Goal: Navigation & Orientation: Find specific page/section

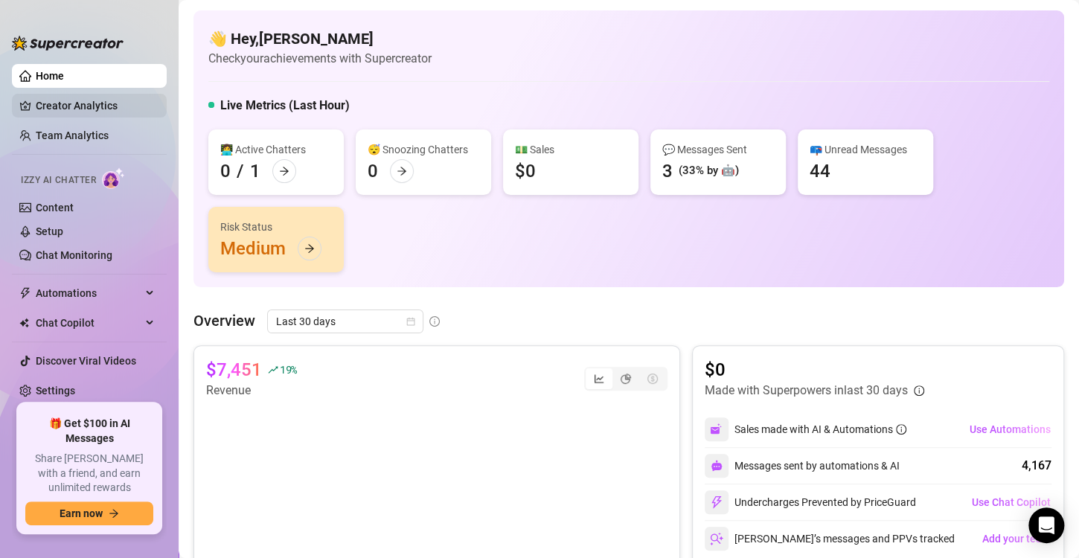
click at [89, 110] on link "Creator Analytics" at bounding box center [95, 106] width 119 height 24
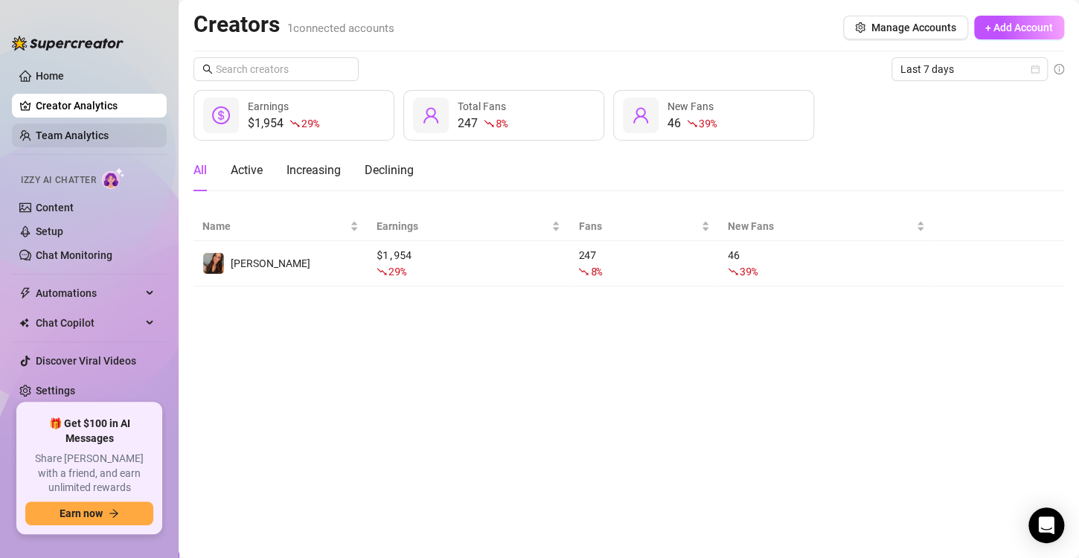
click at [45, 141] on link "Team Analytics" at bounding box center [72, 135] width 73 height 12
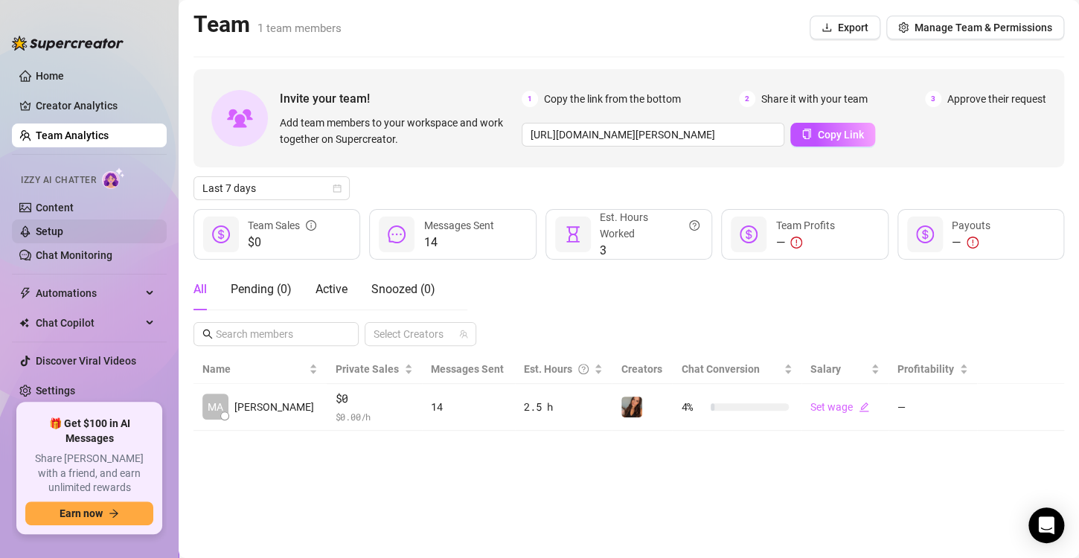
click at [63, 227] on link "Setup" at bounding box center [50, 232] width 28 height 12
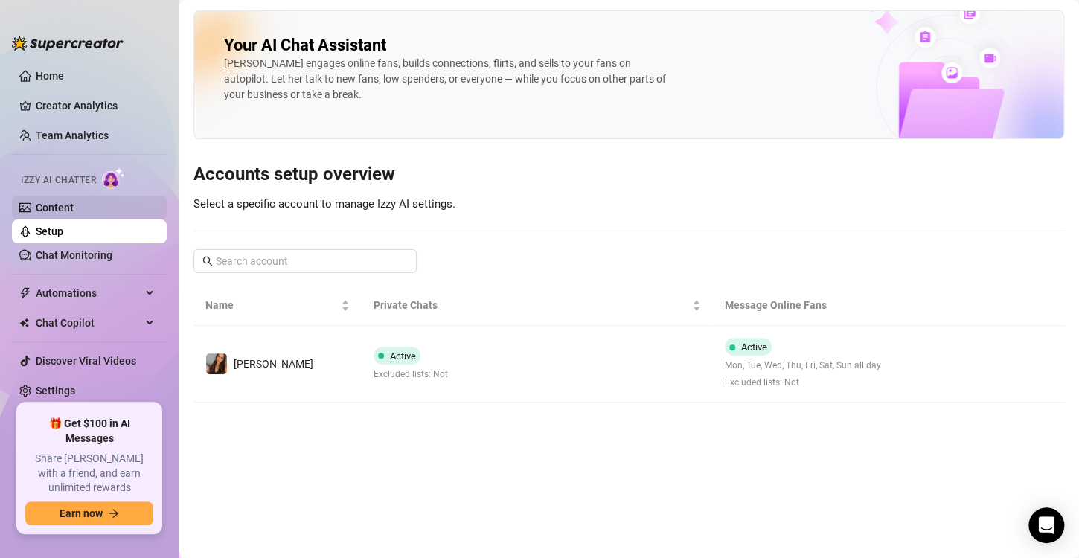
click at [74, 212] on link "Content" at bounding box center [55, 208] width 38 height 12
